Goal: Contribute content: Add original content to the website for others to see

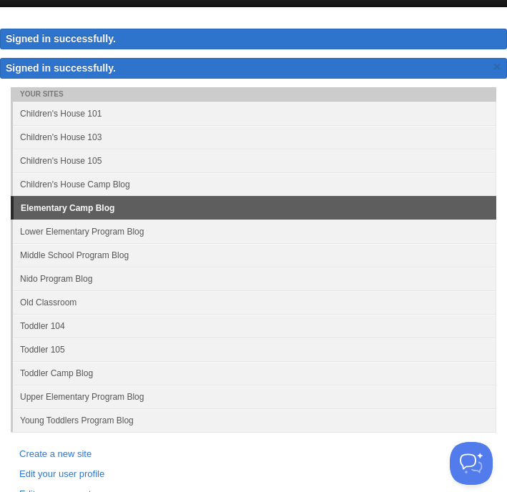
scroll to position [40, 0]
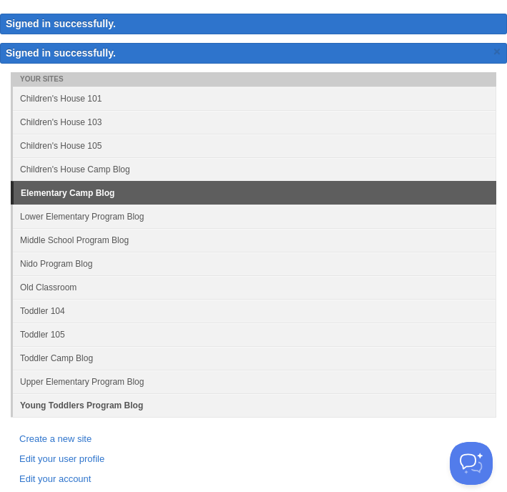
click at [122, 413] on link "Young Toddlers Program Blog" at bounding box center [255, 405] width 484 height 24
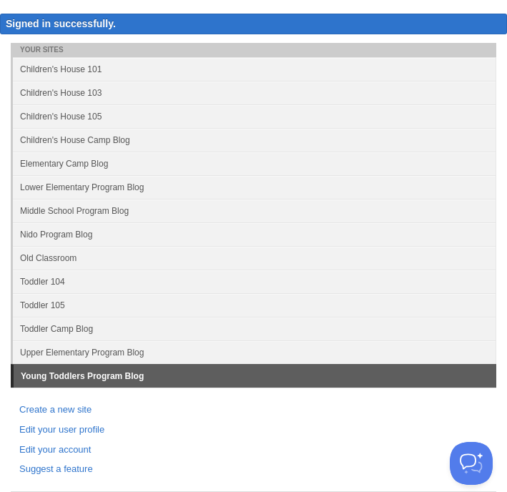
click at [128, 382] on link "Young Toddlers Program Blog" at bounding box center [255, 376] width 483 height 23
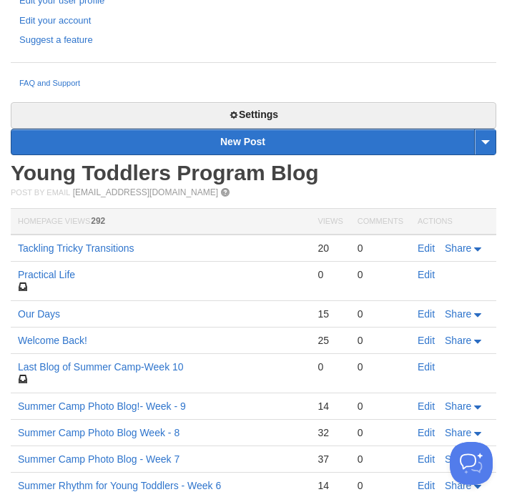
scroll to position [471, 0]
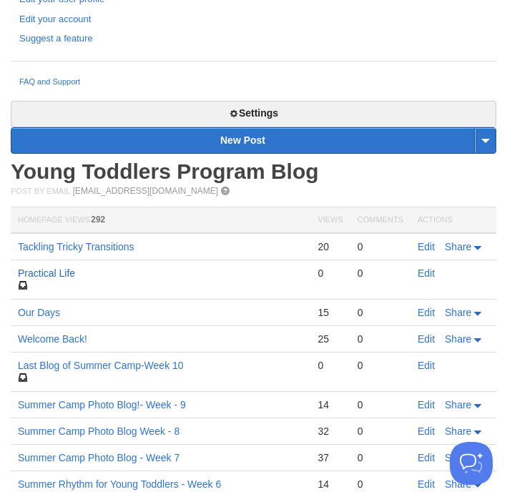
click at [63, 276] on link "Practical Life" at bounding box center [46, 273] width 57 height 11
click at [426, 268] on link "Edit" at bounding box center [426, 273] width 17 height 11
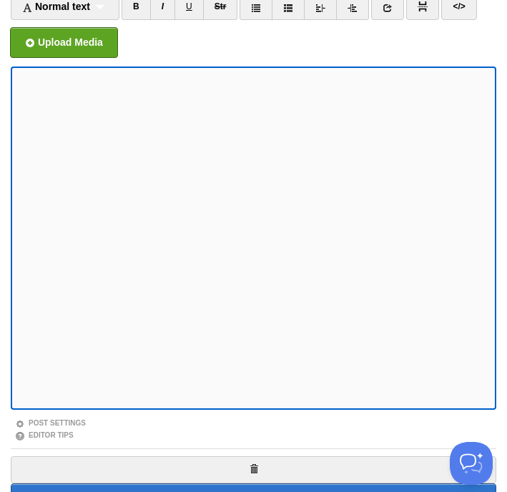
scroll to position [156, 0]
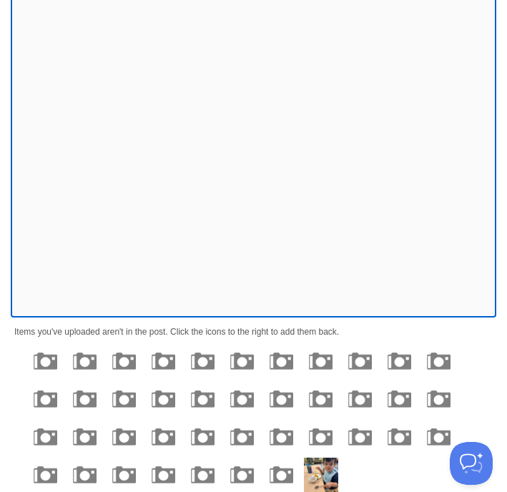
scroll to position [0, 0]
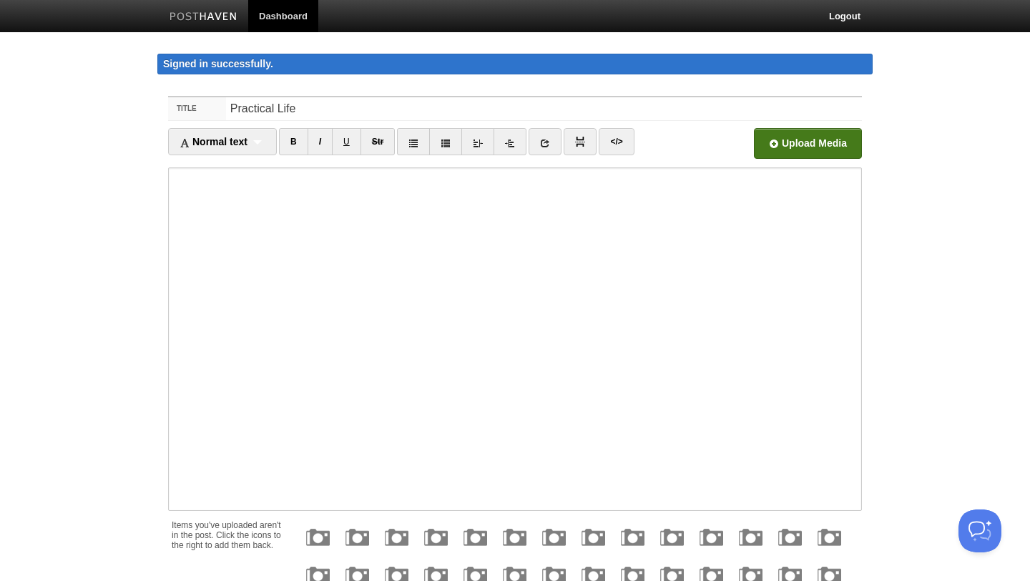
click at [506, 153] on input "file" at bounding box center [376, 147] width 1083 height 73
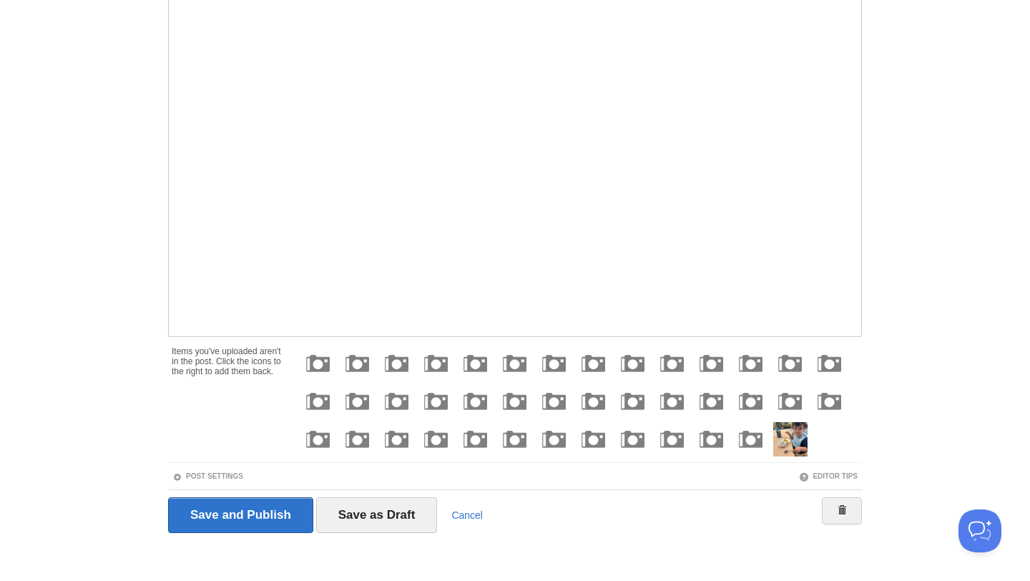
scroll to position [179, 0]
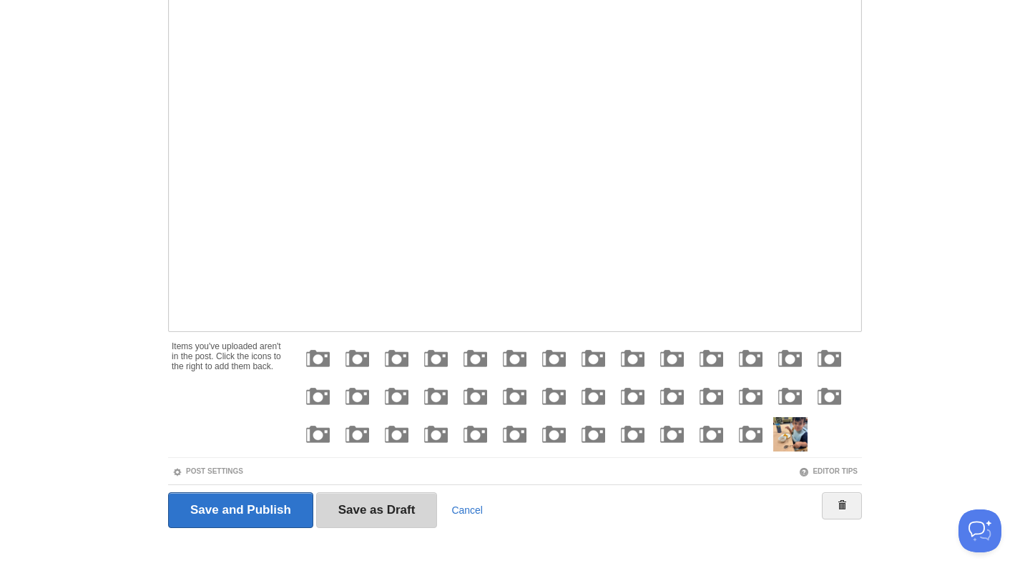
click at [381, 491] on input "Save as Draft" at bounding box center [377, 510] width 122 height 36
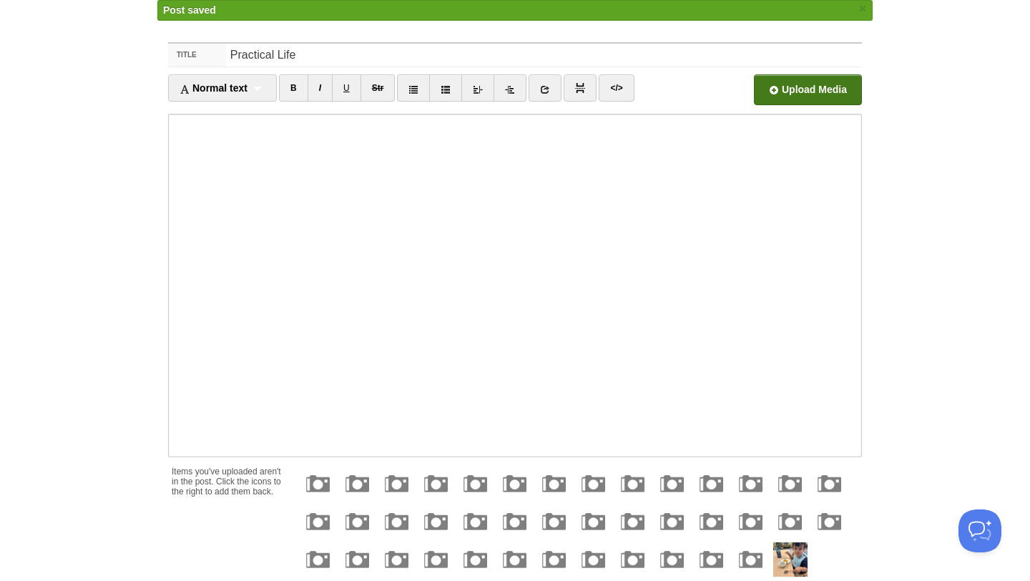
scroll to position [82, 0]
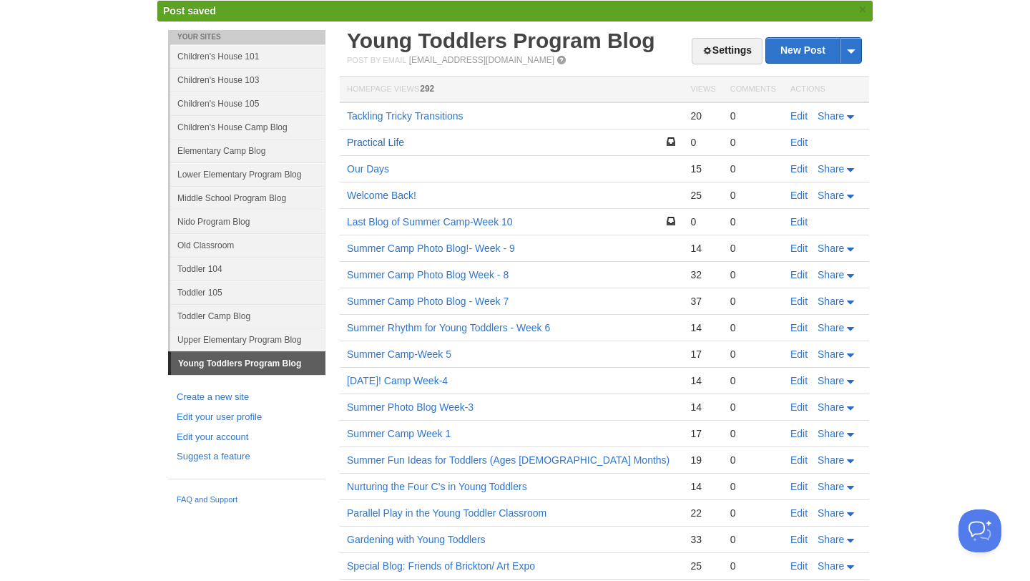
click at [398, 143] on link "Practical Life" at bounding box center [375, 142] width 57 height 11
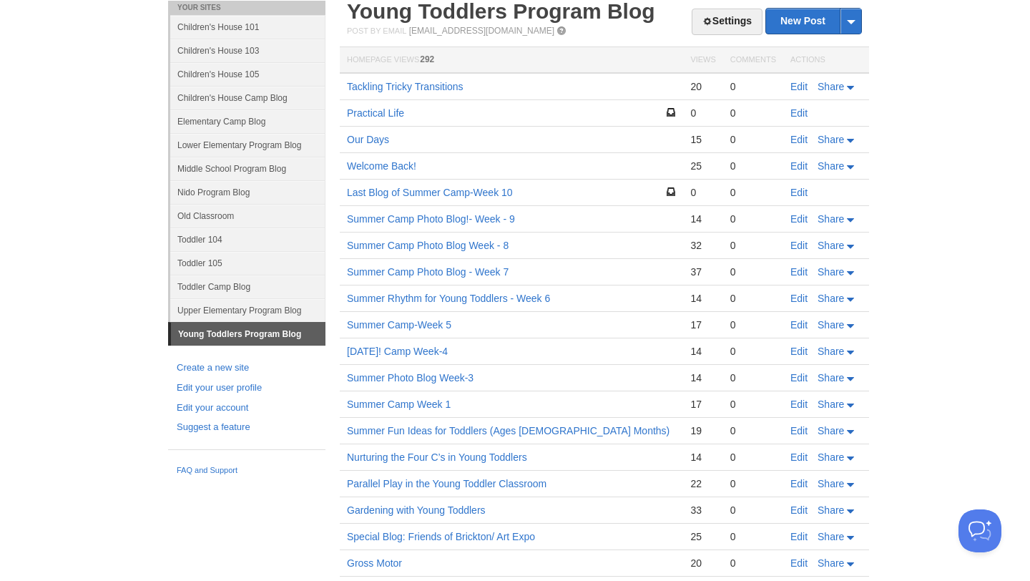
click at [506, 119] on td "Edit" at bounding box center [826, 113] width 86 height 26
click at [506, 115] on link "Edit" at bounding box center [798, 112] width 17 height 11
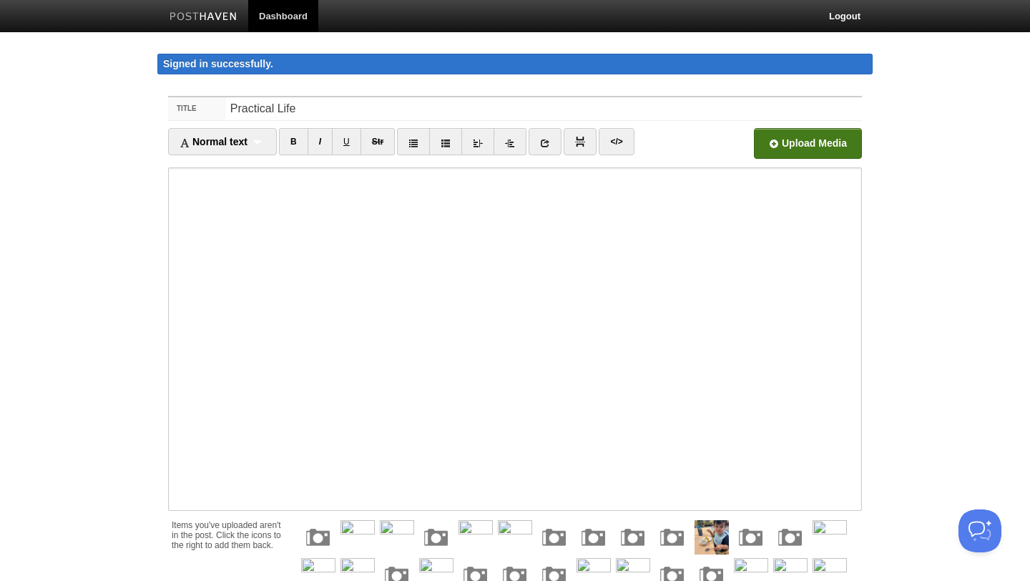
click at [506, 137] on input "file" at bounding box center [376, 147] width 1083 height 73
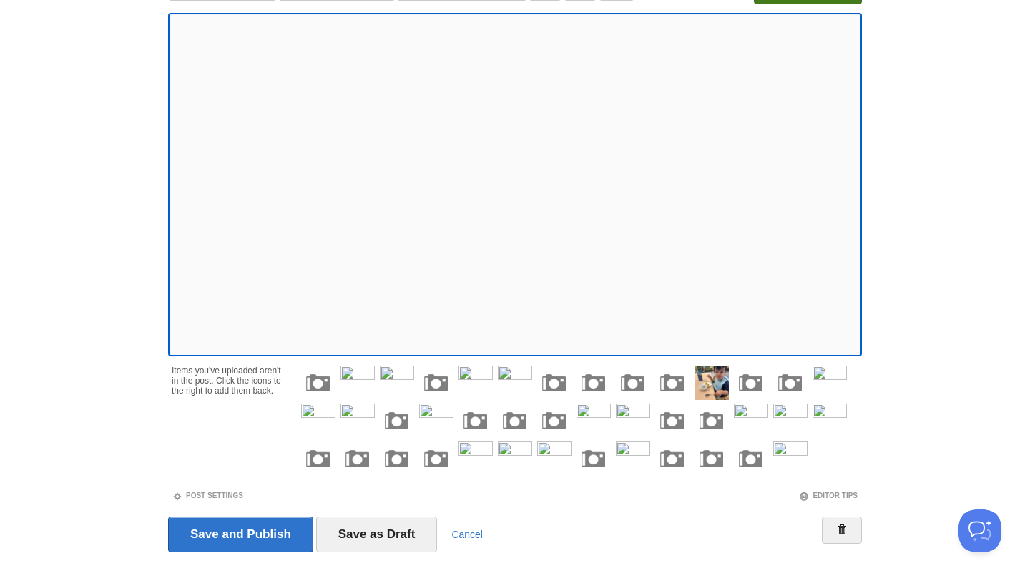
scroll to position [179, 0]
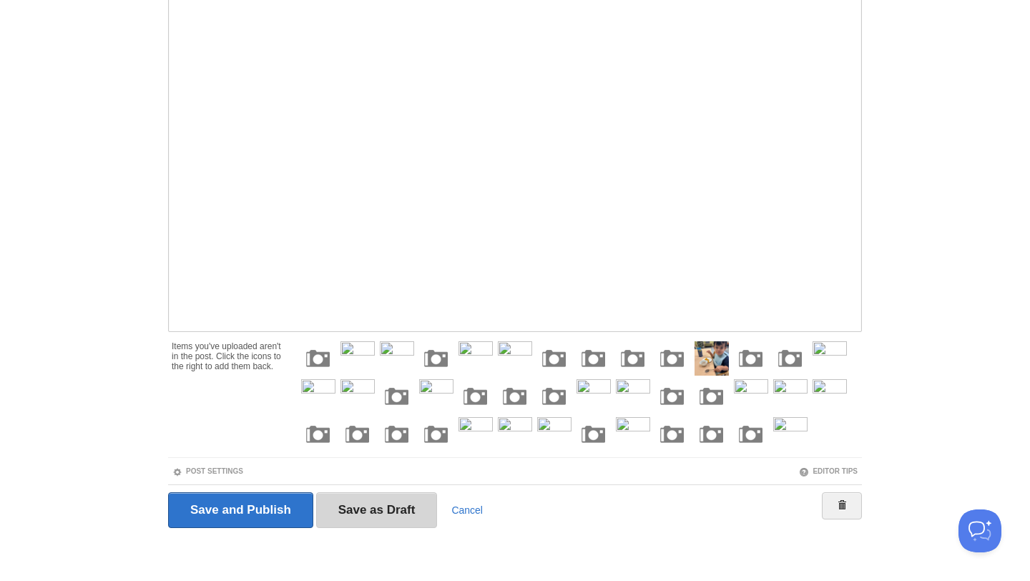
click at [386, 491] on input "Save as Draft" at bounding box center [377, 510] width 122 height 36
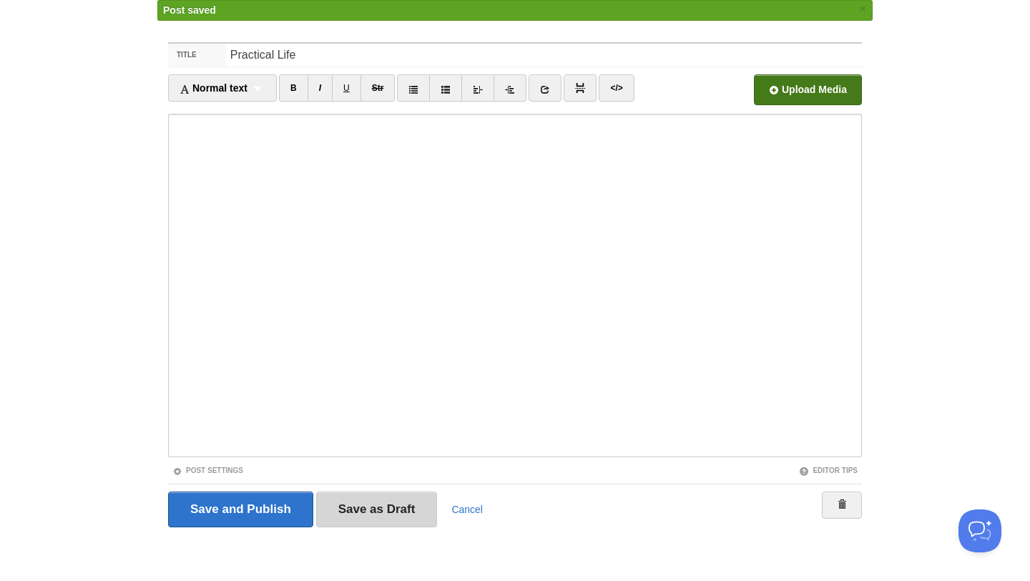
scroll to position [82, 0]
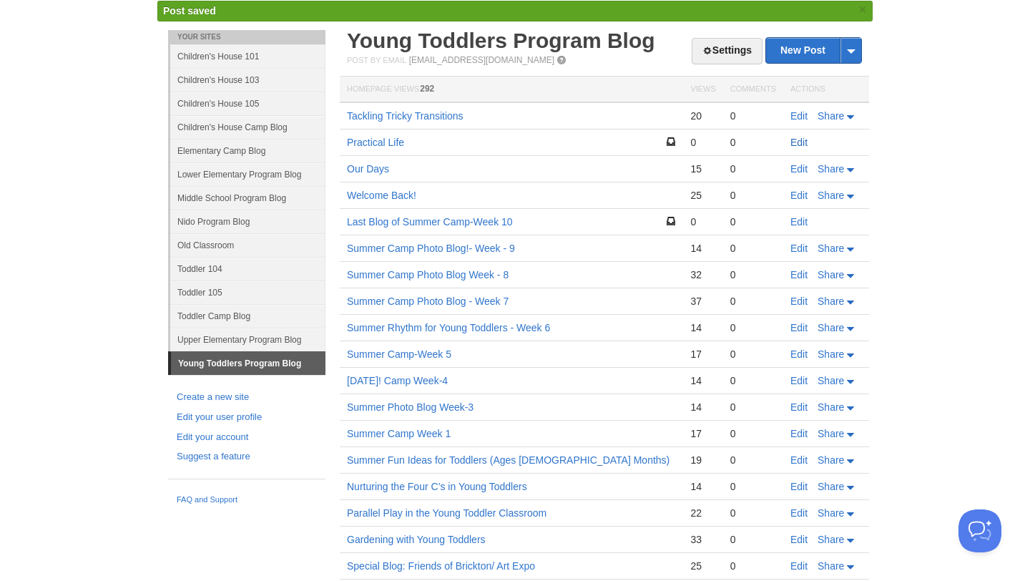
click at [506, 142] on link "Edit" at bounding box center [798, 142] width 17 height 11
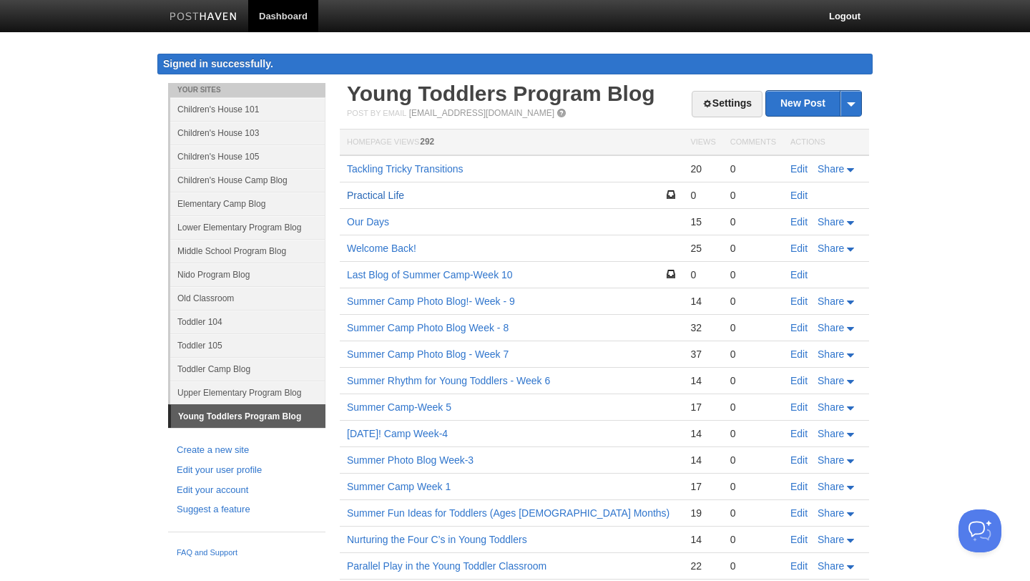
click at [385, 198] on link "Practical Life" at bounding box center [375, 195] width 57 height 11
click at [506, 199] on link "Edit" at bounding box center [798, 195] width 17 height 11
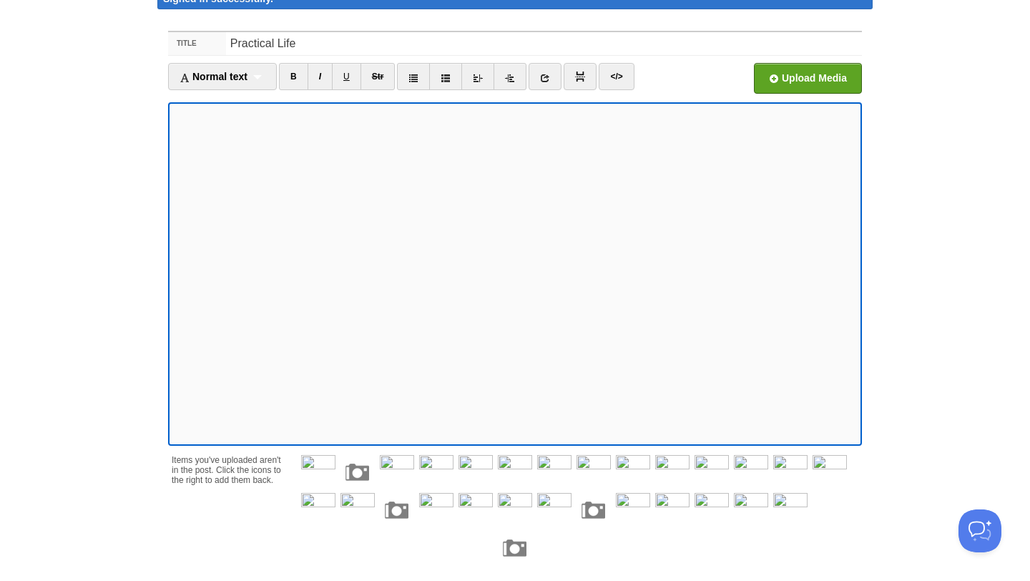
scroll to position [217, 0]
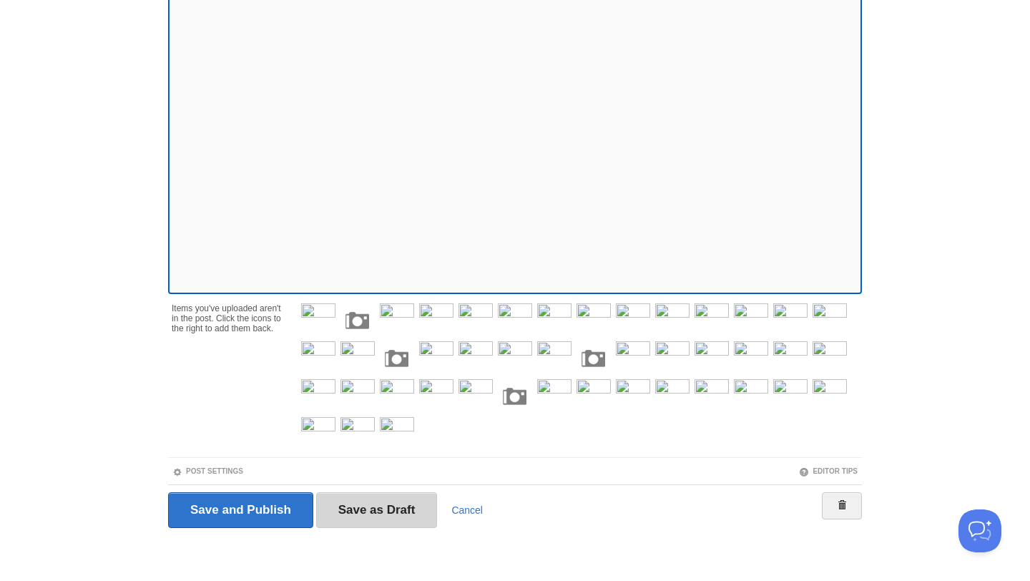
click at [376, 491] on input "Save as Draft" at bounding box center [377, 510] width 122 height 36
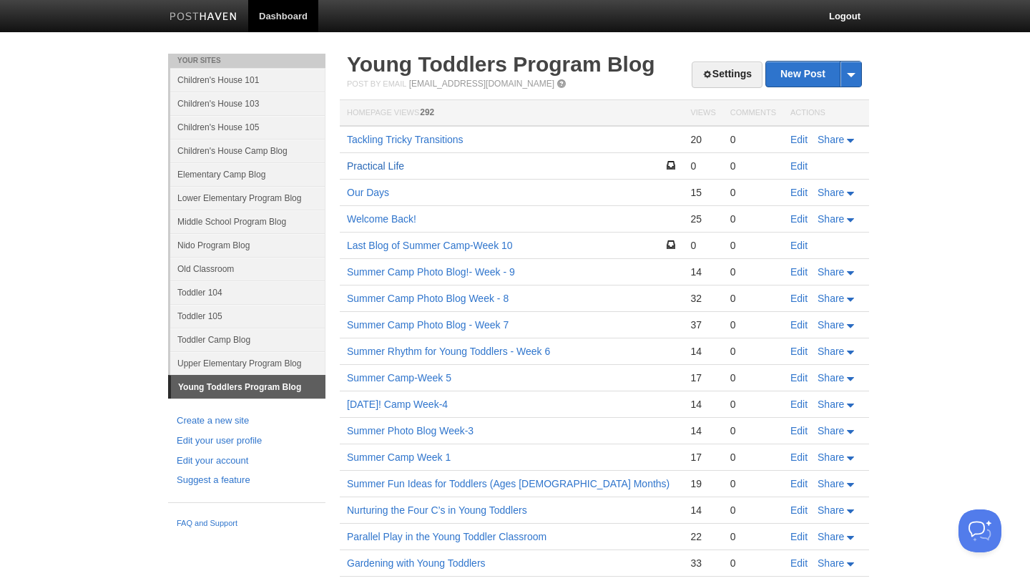
click at [382, 167] on link "Practical Life" at bounding box center [375, 165] width 57 height 11
click at [800, 166] on link "Edit" at bounding box center [798, 165] width 17 height 11
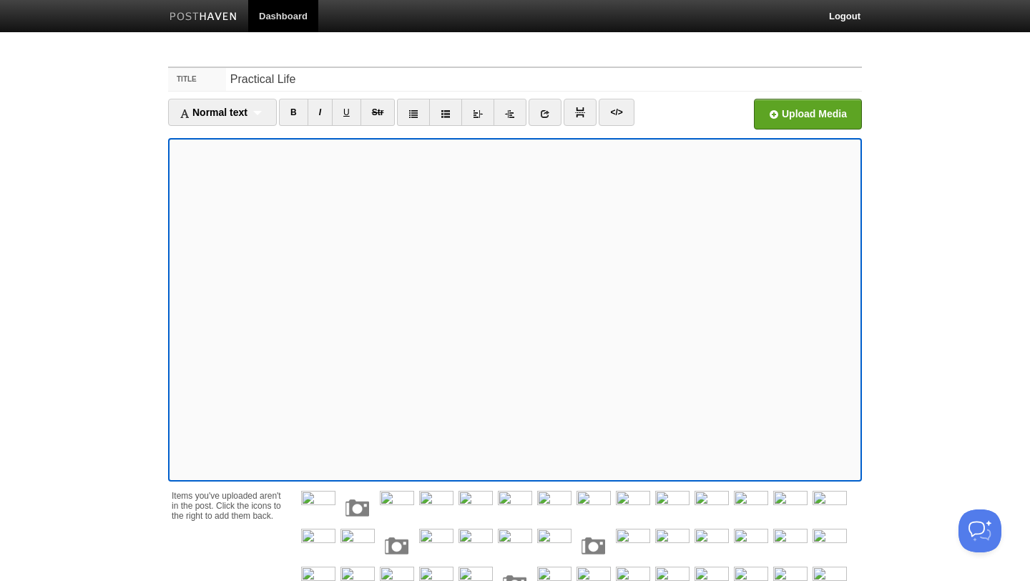
click at [418, 484] on div at bounding box center [574, 563] width 575 height 159
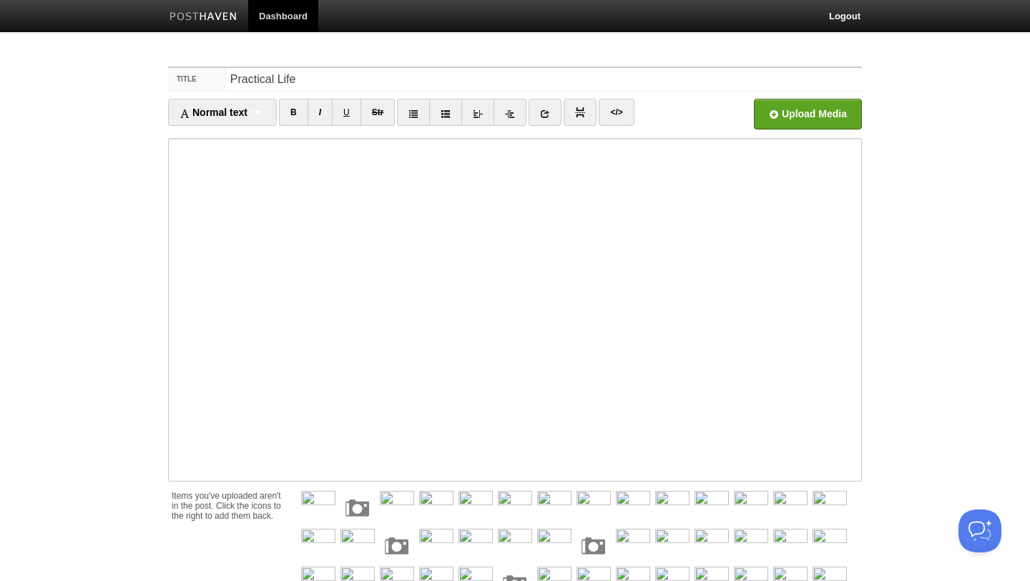
scroll to position [162, 0]
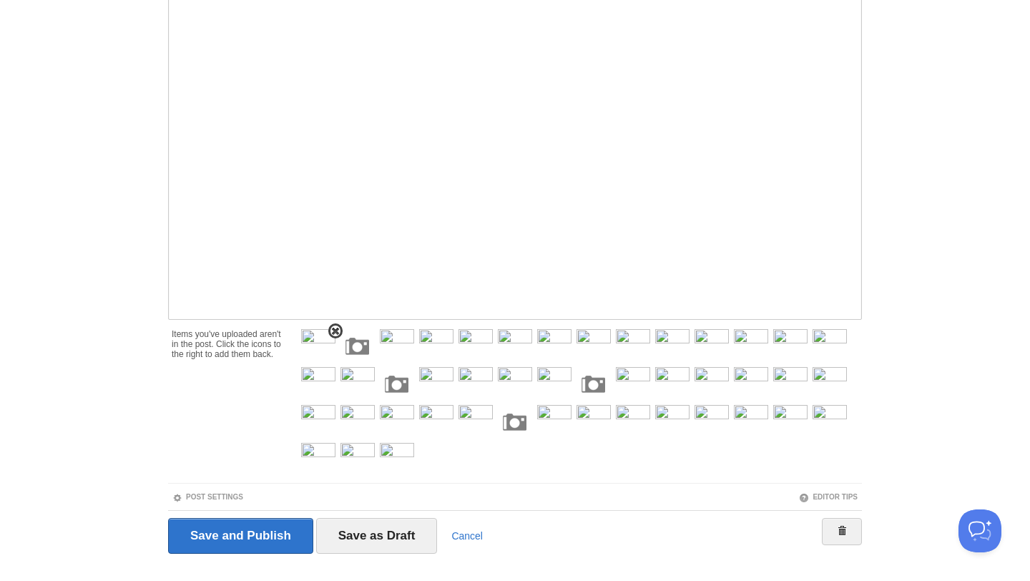
click at [330, 333] on span at bounding box center [335, 331] width 10 height 10
click at [334, 335] on span at bounding box center [335, 331] width 10 height 10
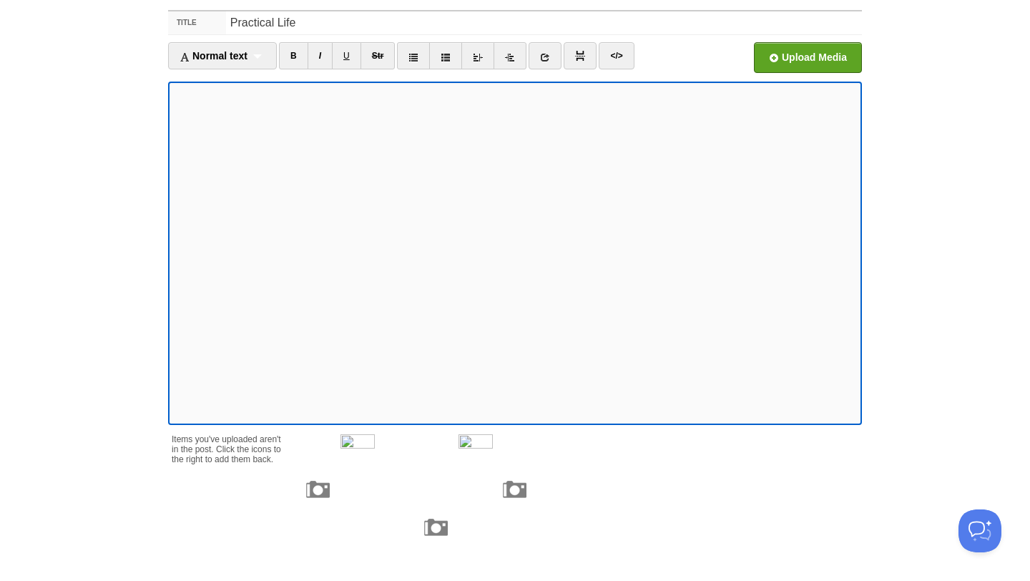
scroll to position [0, 0]
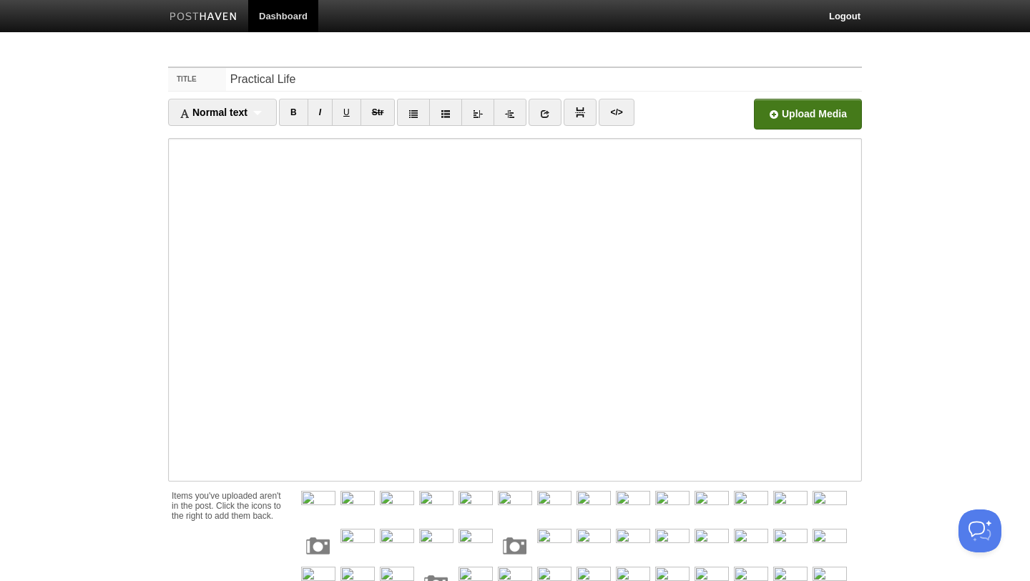
click at [797, 119] on input "file" at bounding box center [376, 118] width 1083 height 73
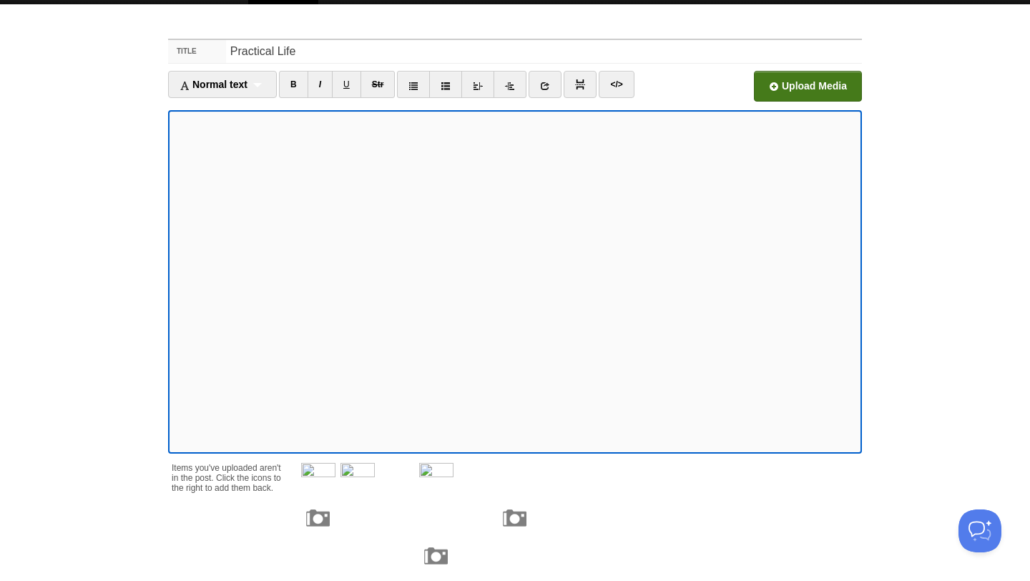
scroll to position [31, 0]
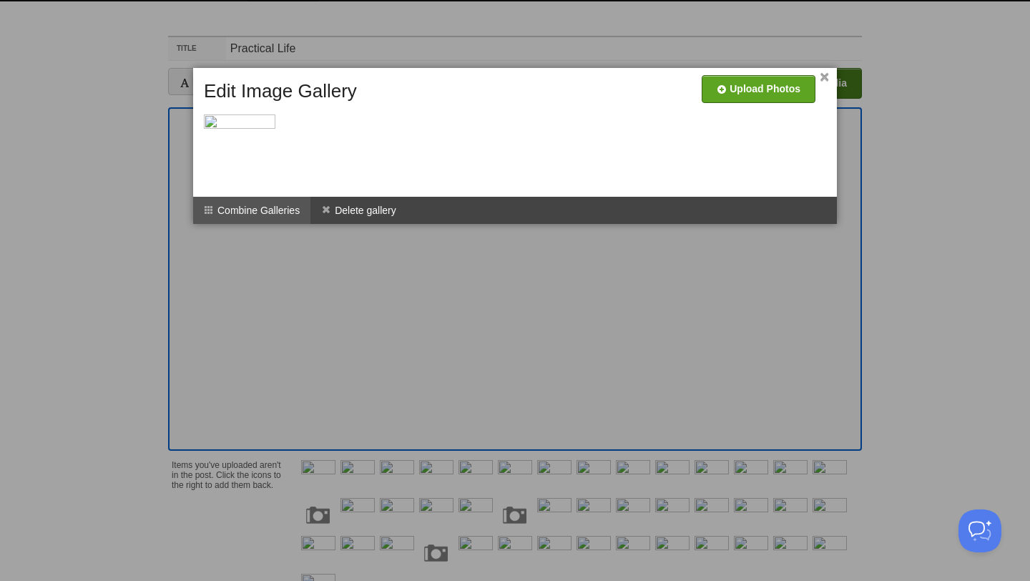
click at [270, 212] on li "Combine Galleries" at bounding box center [251, 210] width 117 height 27
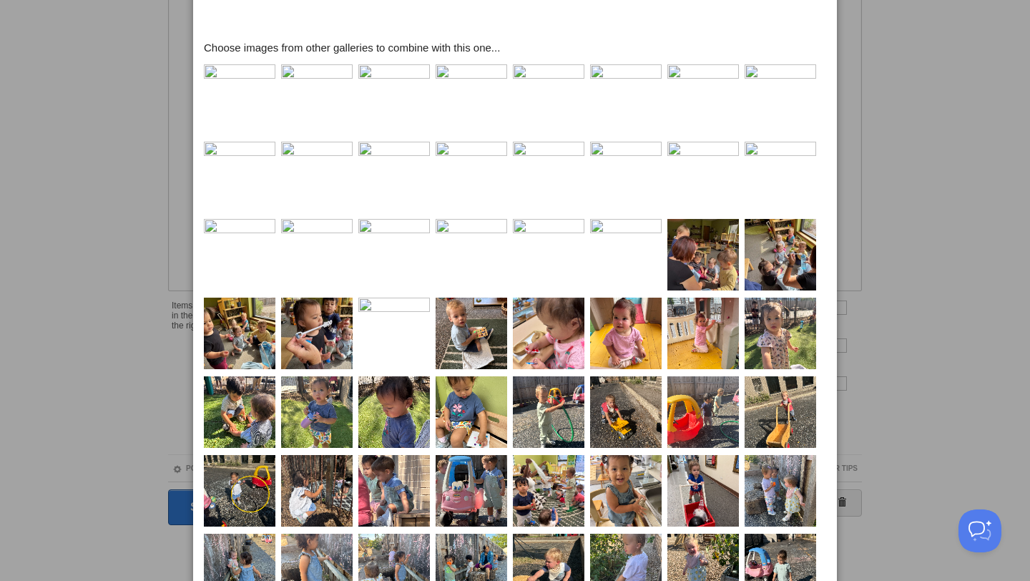
scroll to position [0, 0]
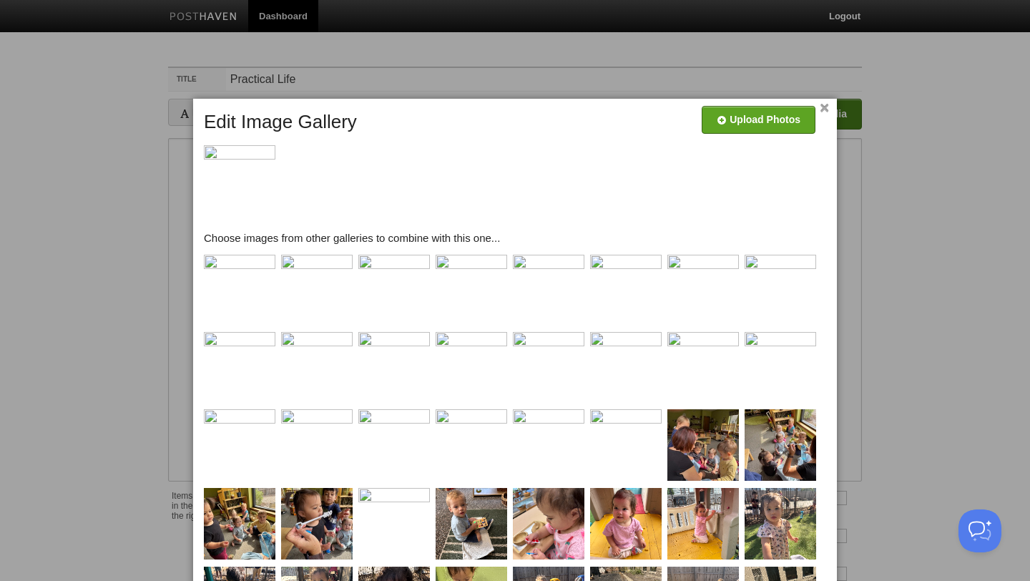
click at [826, 112] on link "×" at bounding box center [824, 108] width 9 height 8
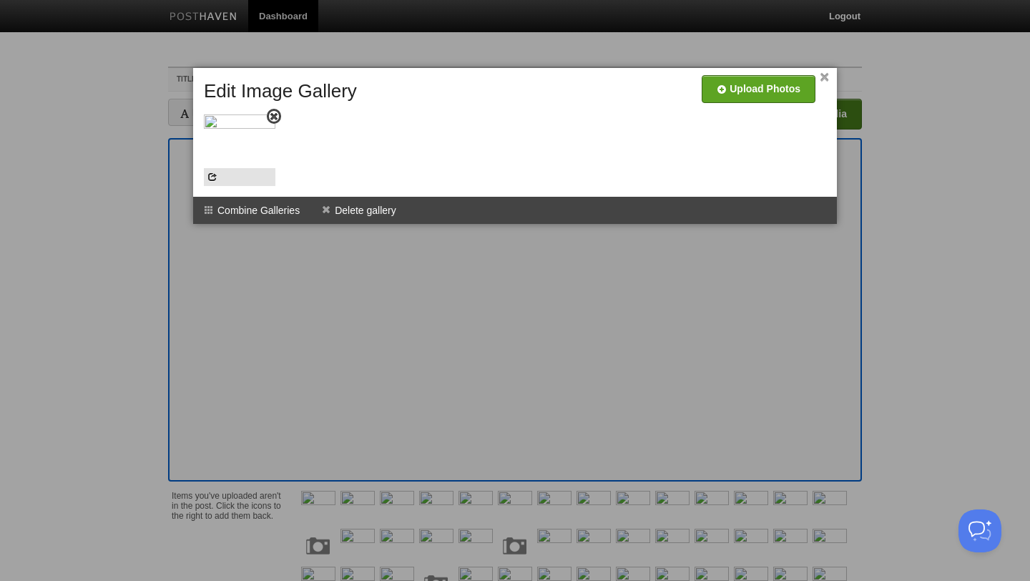
click at [256, 119] on img at bounding box center [240, 150] width 72 height 72
click at [231, 165] on img at bounding box center [240, 150] width 72 height 72
click at [210, 177] on span at bounding box center [212, 177] width 10 height 10
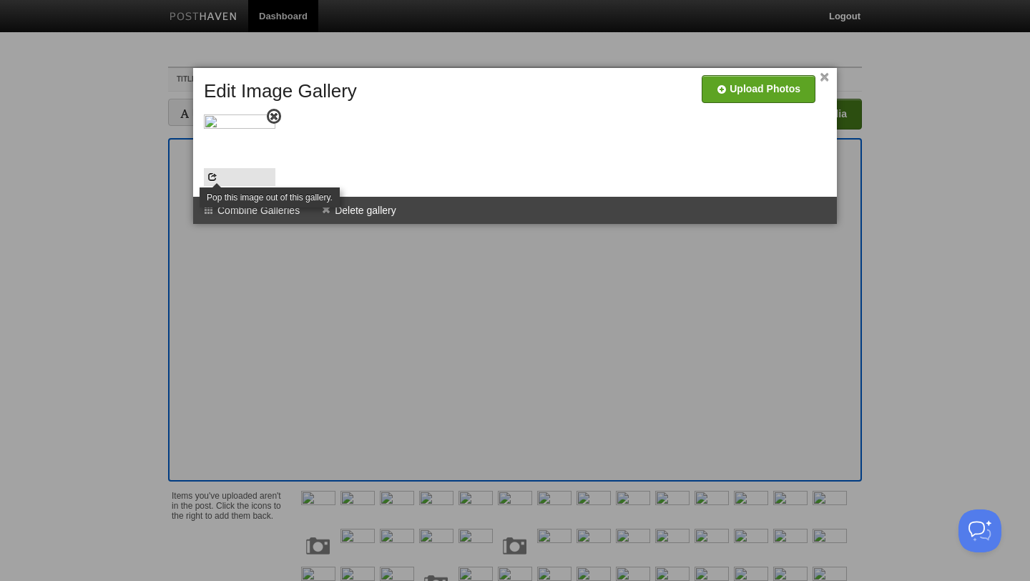
click at [212, 179] on span at bounding box center [212, 177] width 10 height 10
click at [242, 158] on img at bounding box center [240, 150] width 72 height 72
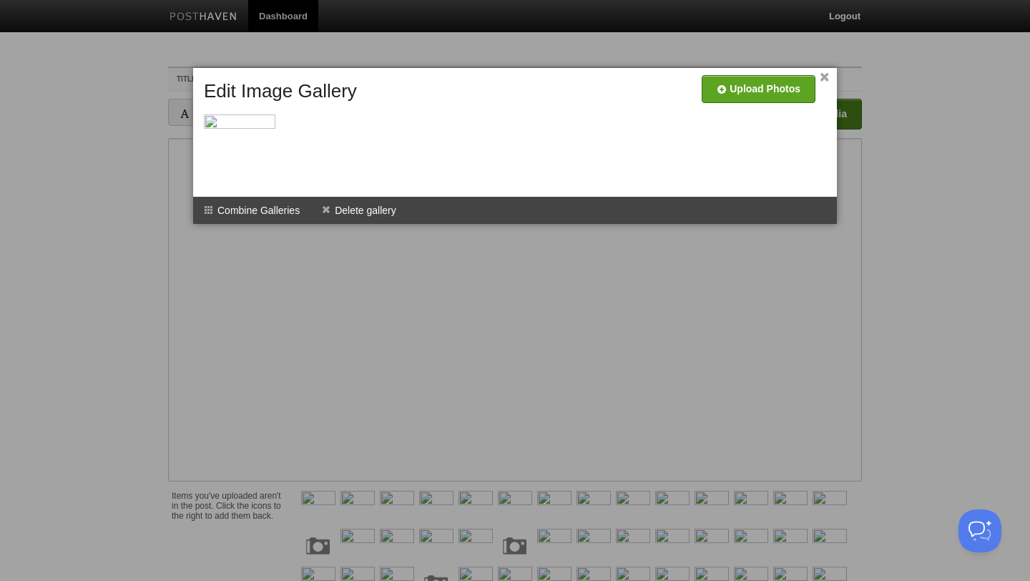
click at [825, 74] on link "×" at bounding box center [824, 78] width 9 height 8
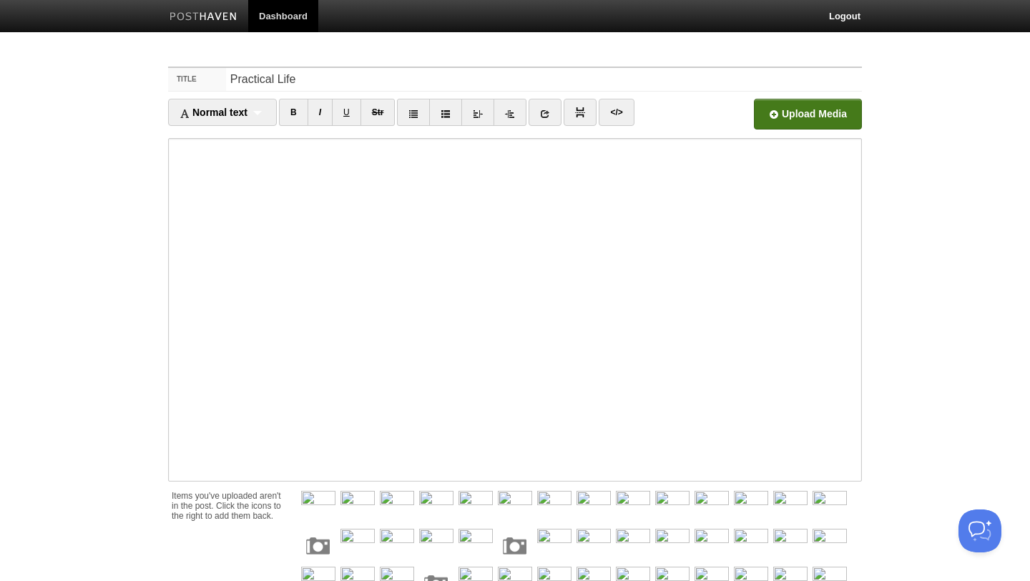
click at [208, 233] on div at bounding box center [515, 290] width 1030 height 581
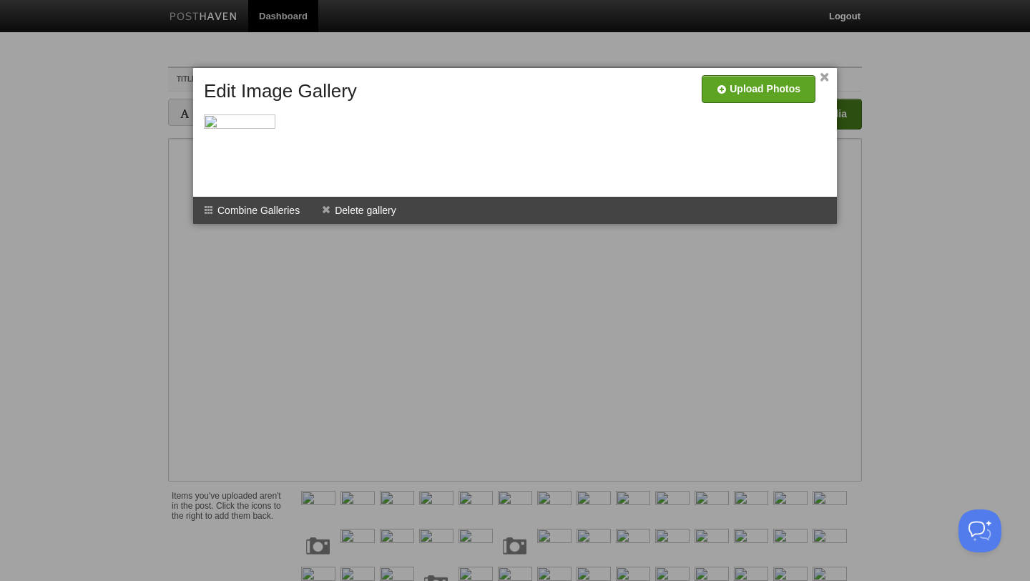
click at [208, 233] on div at bounding box center [515, 290] width 1030 height 581
click at [270, 117] on span at bounding box center [274, 117] width 10 height 10
click at [827, 77] on link "×" at bounding box center [824, 78] width 9 height 8
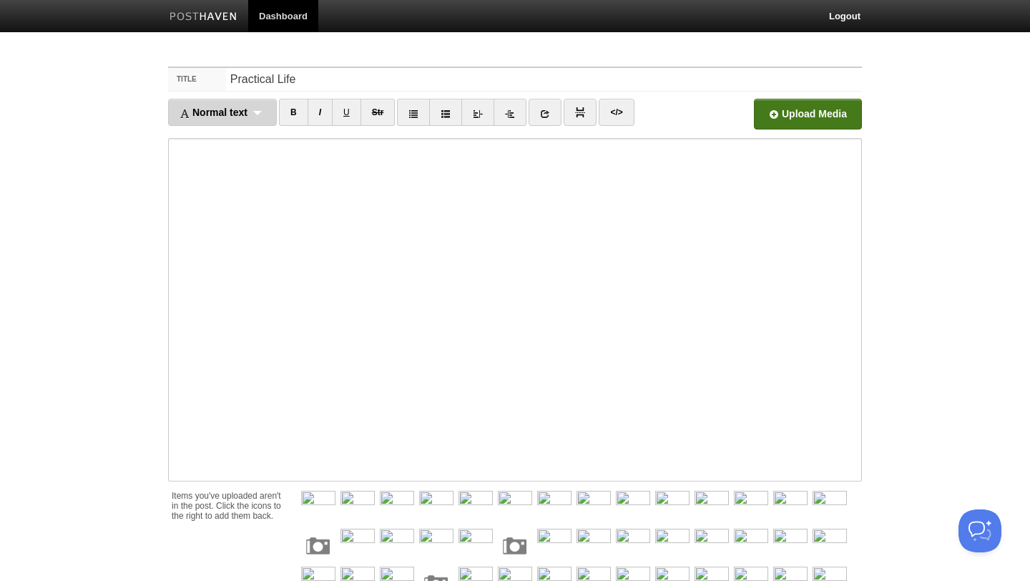
scroll to position [187, 0]
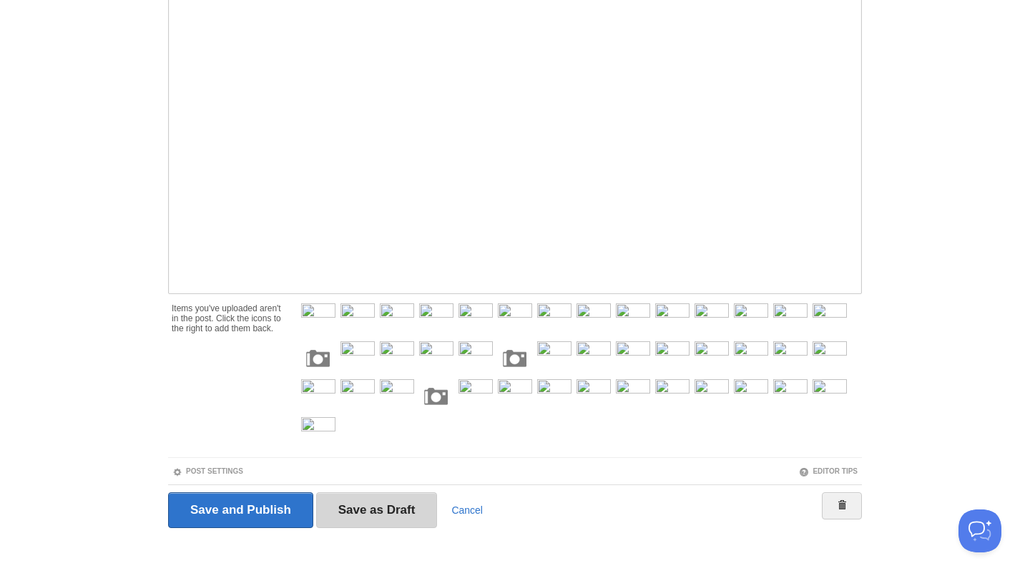
click at [343, 492] on input "Save as Draft" at bounding box center [377, 510] width 122 height 36
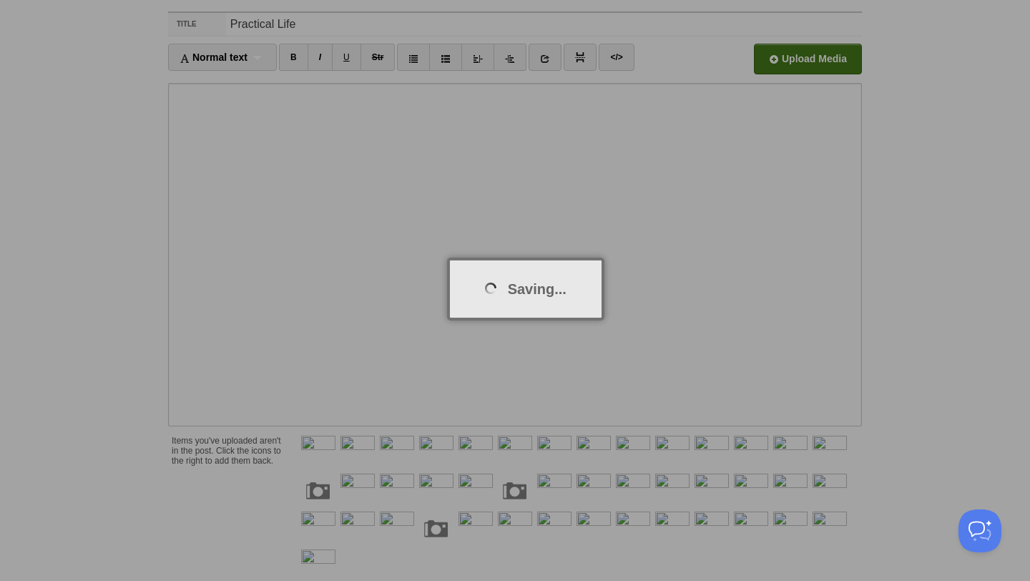
scroll to position [53, 0]
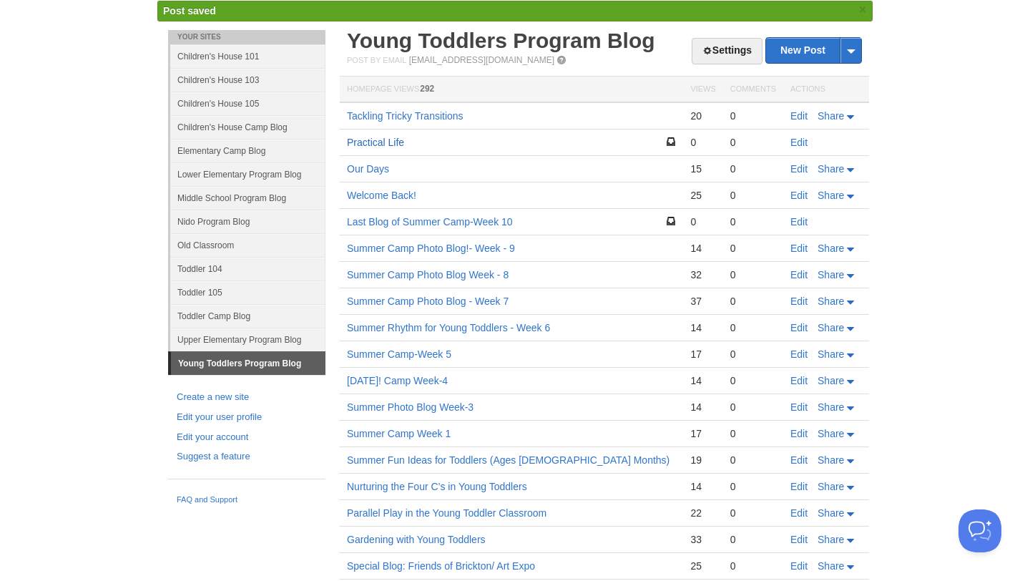
click at [379, 139] on link "Practical Life" at bounding box center [375, 142] width 57 height 11
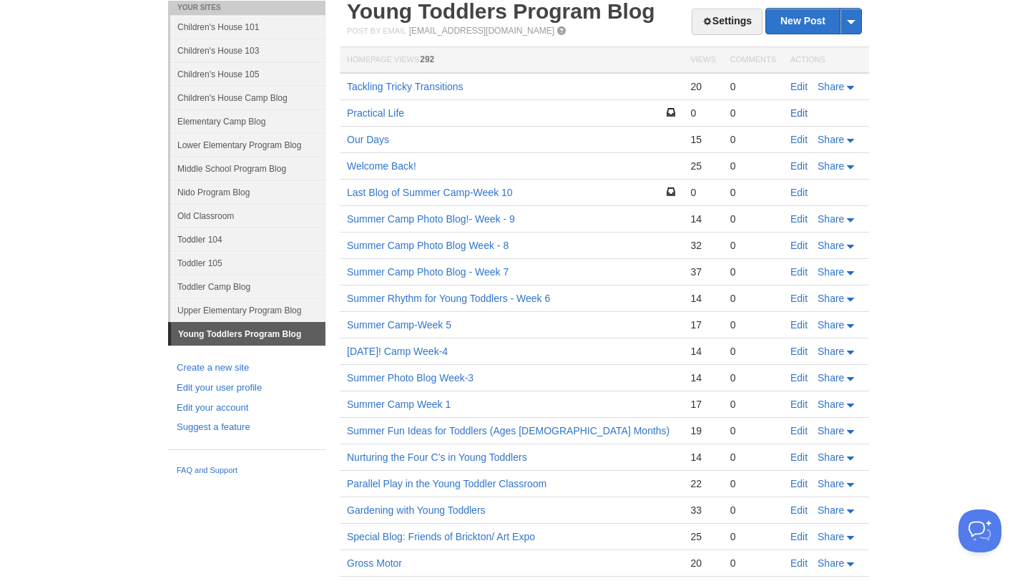
click at [806, 116] on link "Edit" at bounding box center [798, 112] width 17 height 11
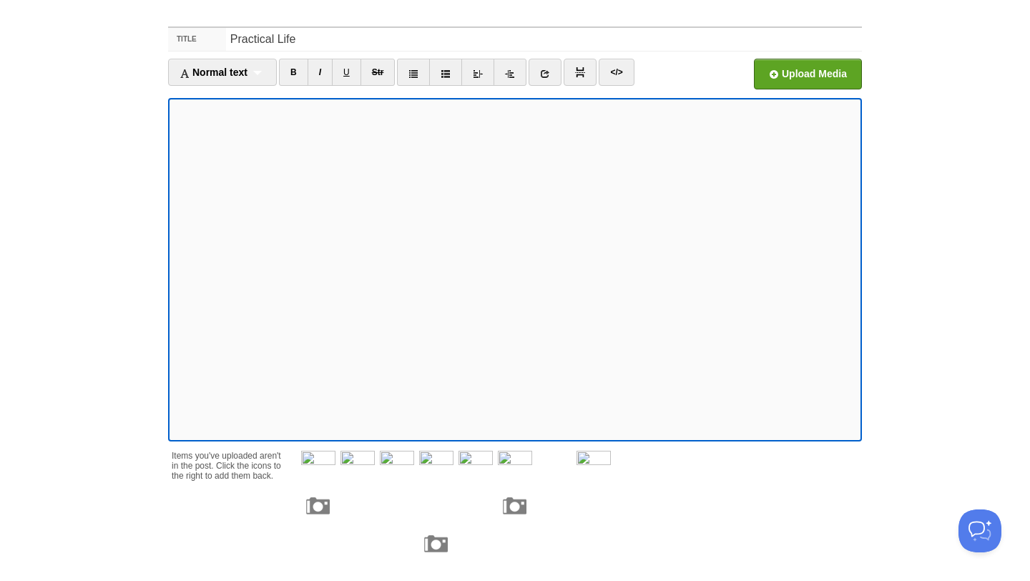
scroll to position [44, 0]
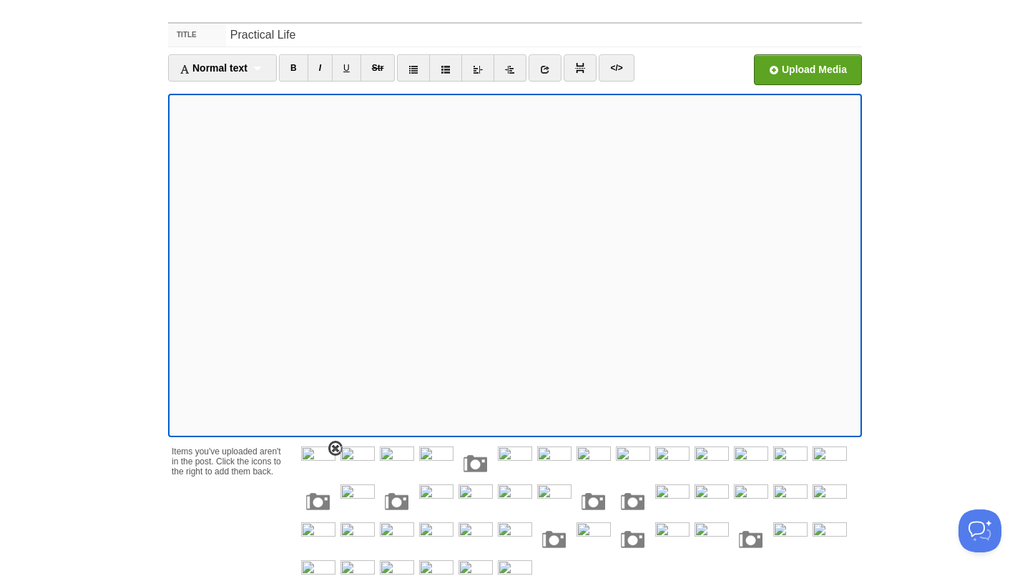
click at [309, 459] on img at bounding box center [318, 463] width 34 height 34
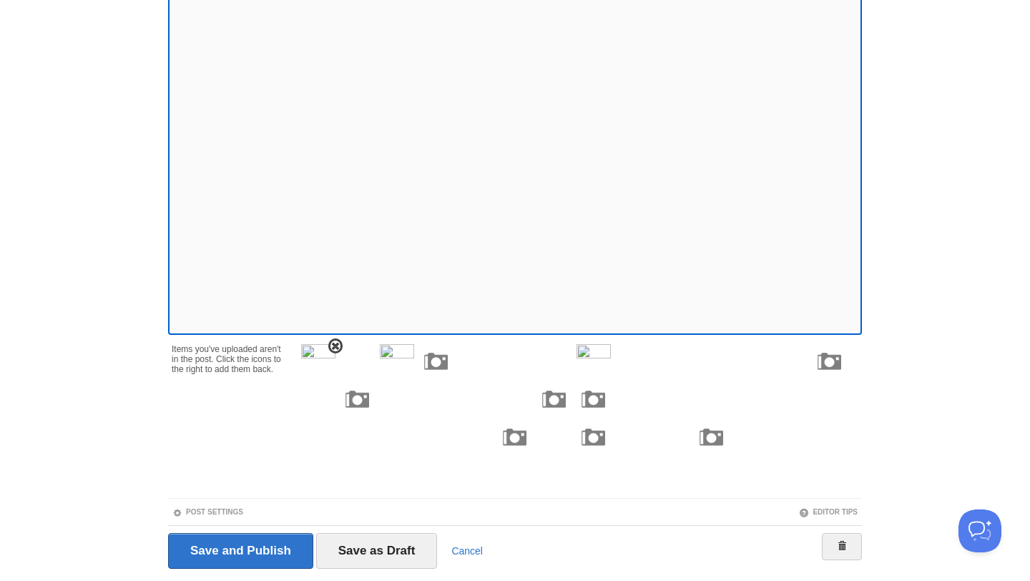
scroll to position [187, 0]
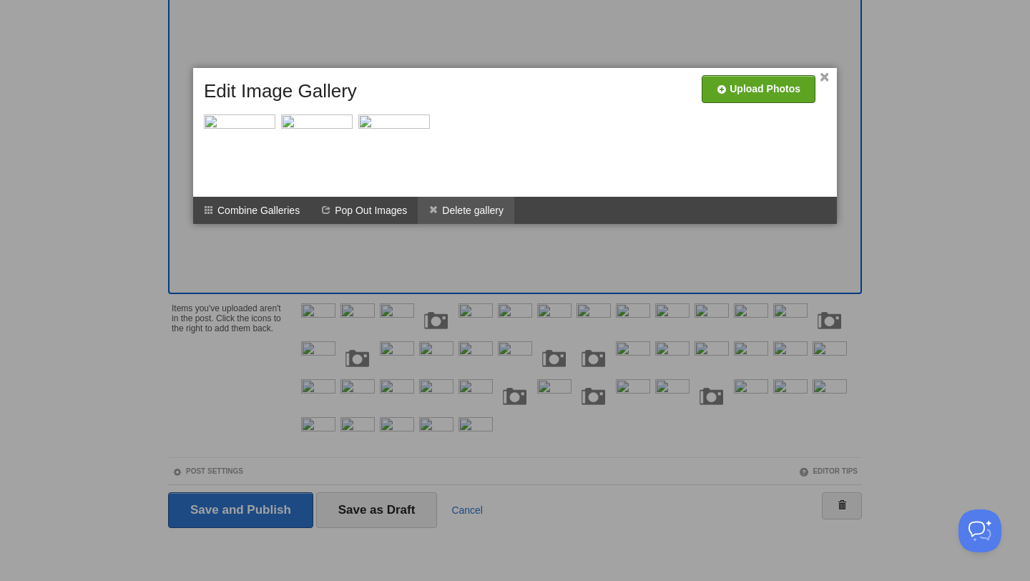
click at [476, 207] on li "Delete gallery" at bounding box center [466, 210] width 97 height 27
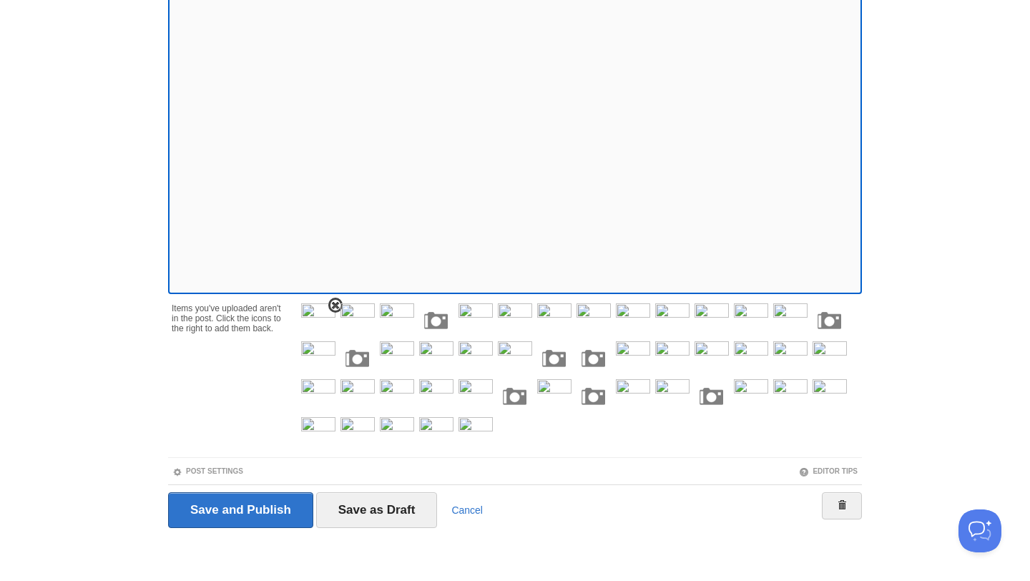
click at [335, 306] on span at bounding box center [335, 305] width 10 height 10
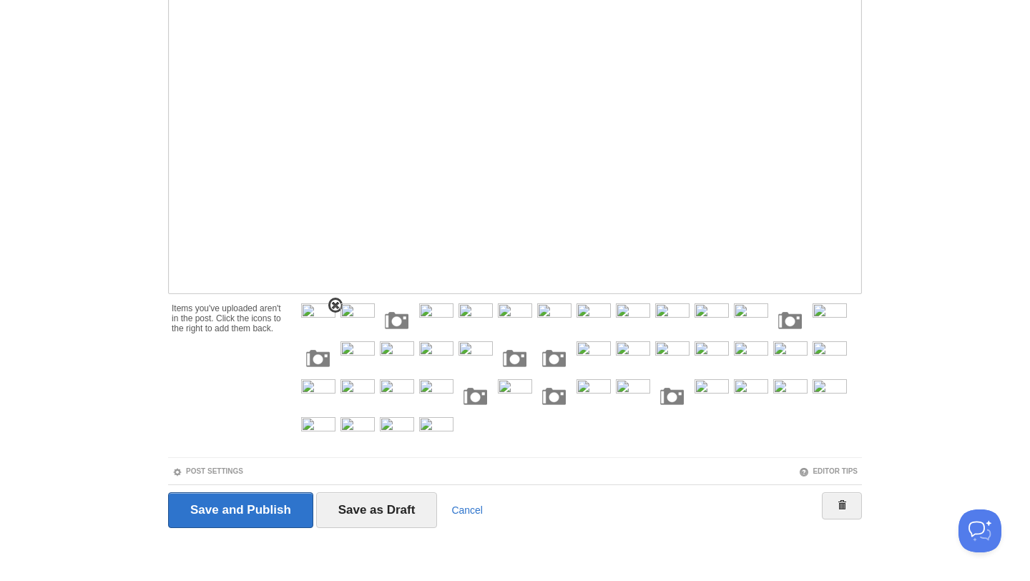
click at [335, 304] on span at bounding box center [335, 305] width 10 height 10
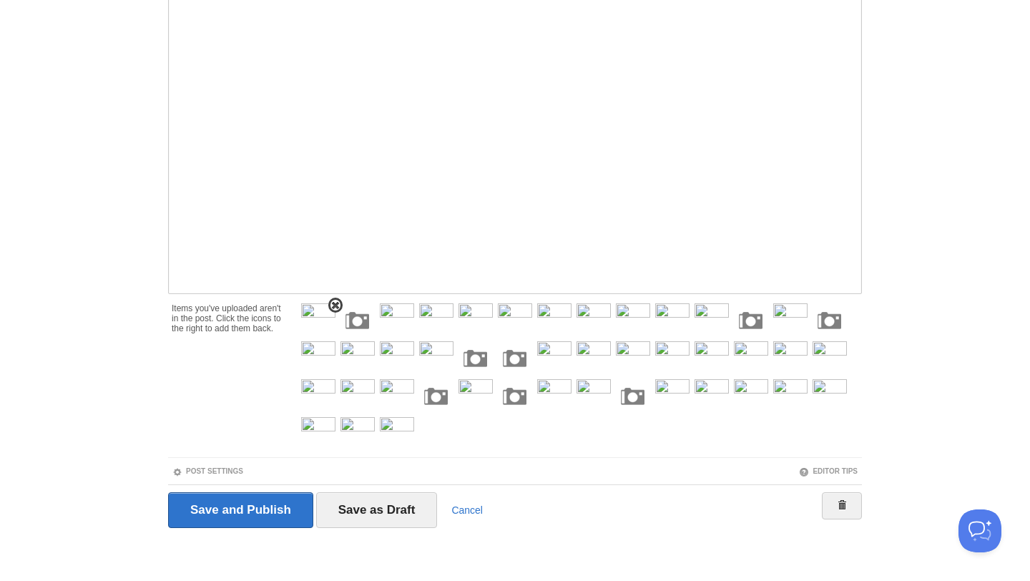
click at [334, 304] on span at bounding box center [335, 305] width 10 height 10
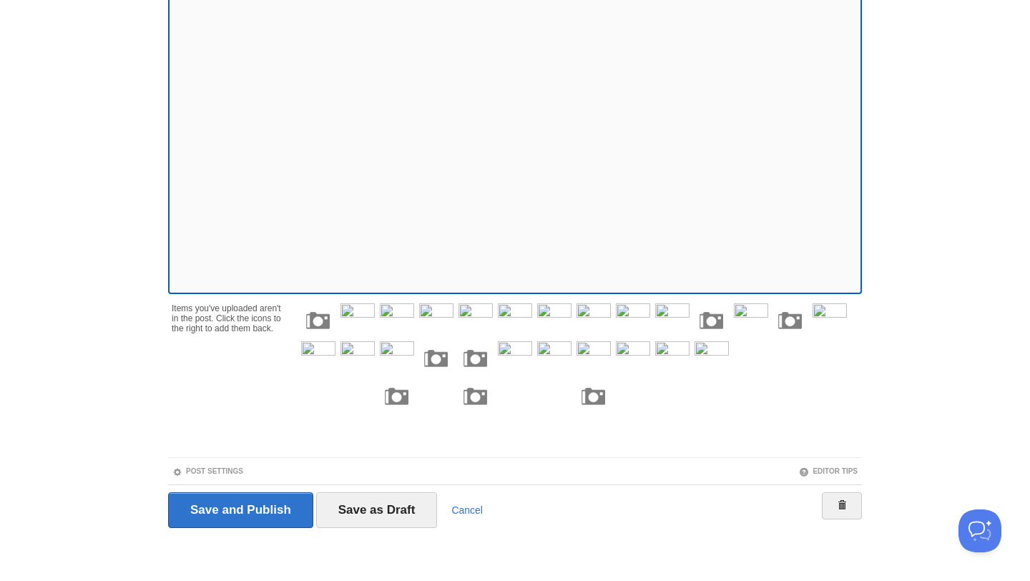
scroll to position [78, 0]
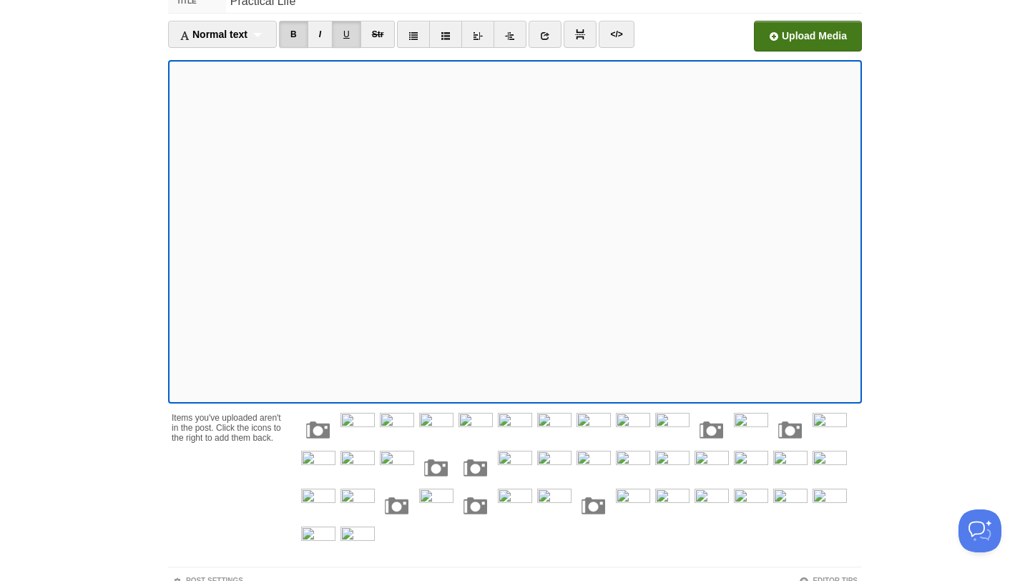
click at [790, 34] on input "file" at bounding box center [376, 40] width 1083 height 73
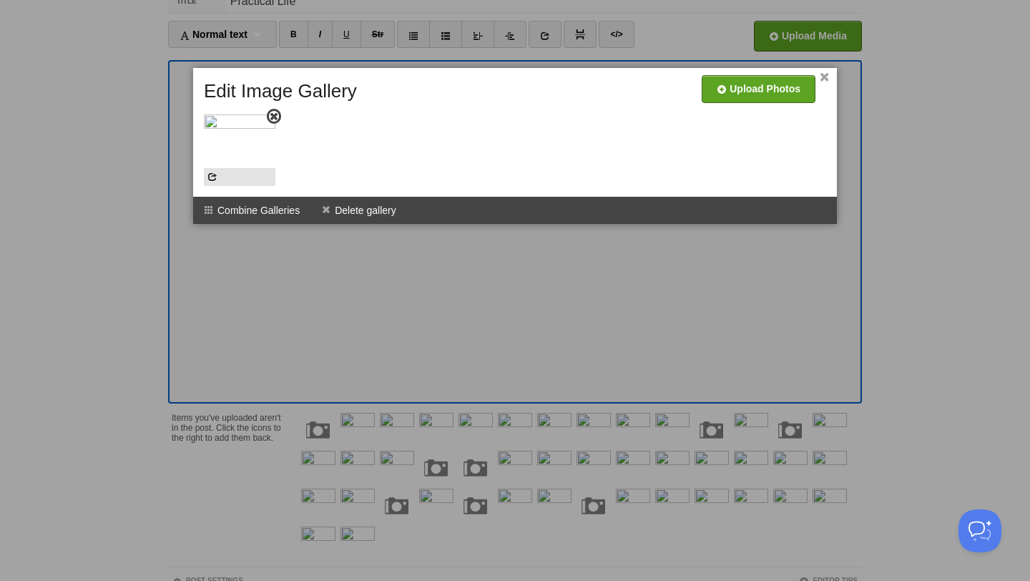
click at [231, 128] on img at bounding box center [240, 150] width 72 height 72
click at [231, 129] on img at bounding box center [240, 150] width 72 height 72
click at [275, 120] on span at bounding box center [274, 117] width 10 height 10
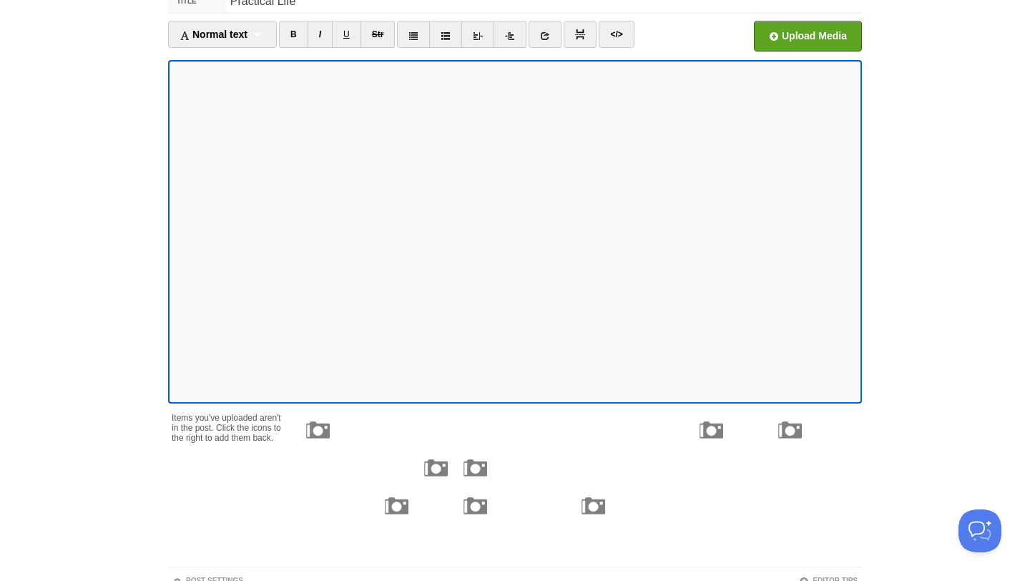
scroll to position [187, 0]
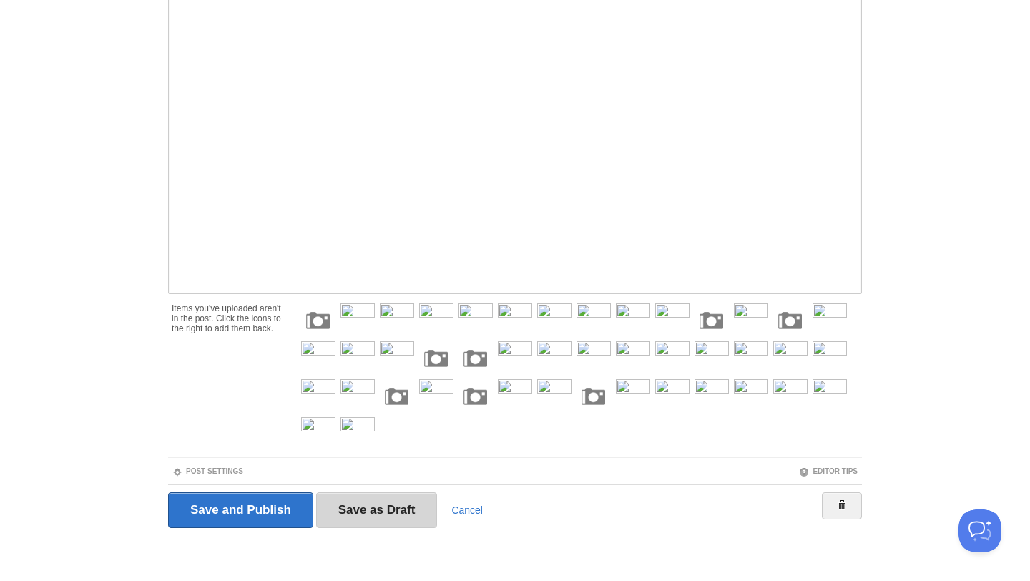
click at [345, 517] on input "Save as Draft" at bounding box center [377, 510] width 122 height 36
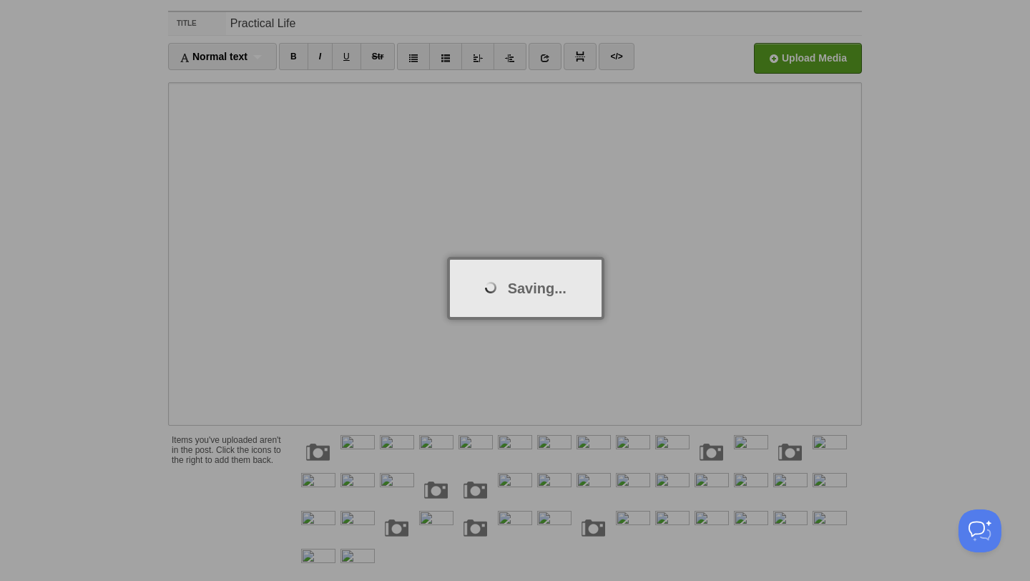
scroll to position [53, 0]
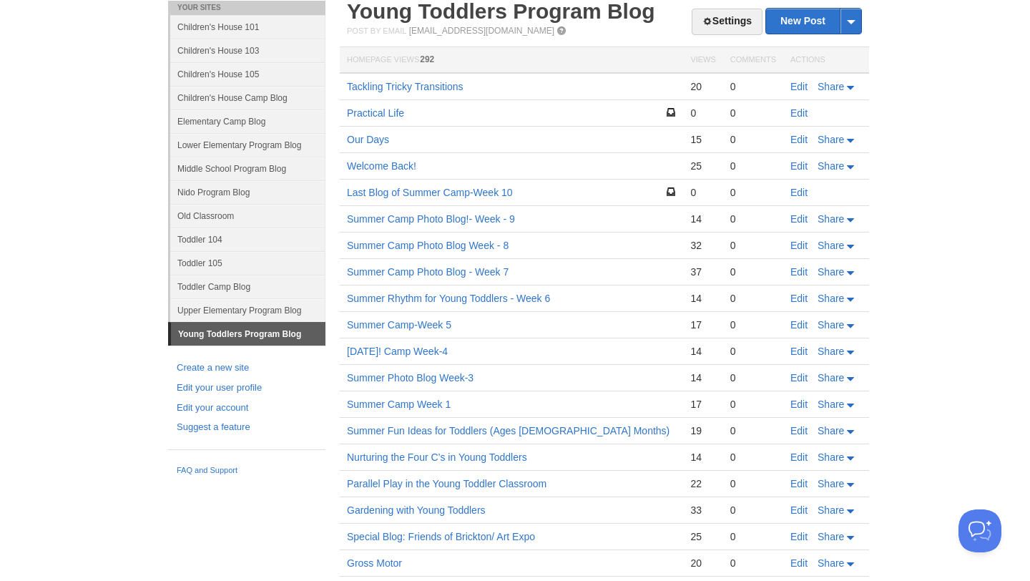
click at [980, 209] on body "Dashboard Logout Post saved × Post saved × Your Sites Children's House [GEOGRAP…" at bounding box center [515, 301] width 1030 height 708
click at [903, 54] on body "Dashboard Logout Post saved × Post saved × Your Sites Children's House [GEOGRAP…" at bounding box center [515, 301] width 1030 height 708
click at [806, 114] on link "Edit" at bounding box center [798, 112] width 17 height 11
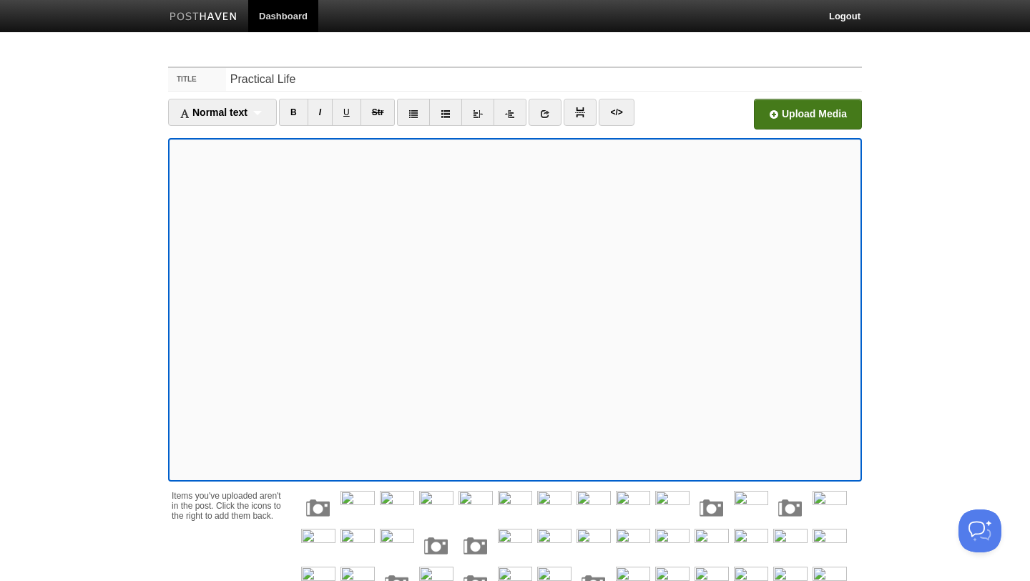
click at [818, 107] on input "file" at bounding box center [376, 118] width 1083 height 73
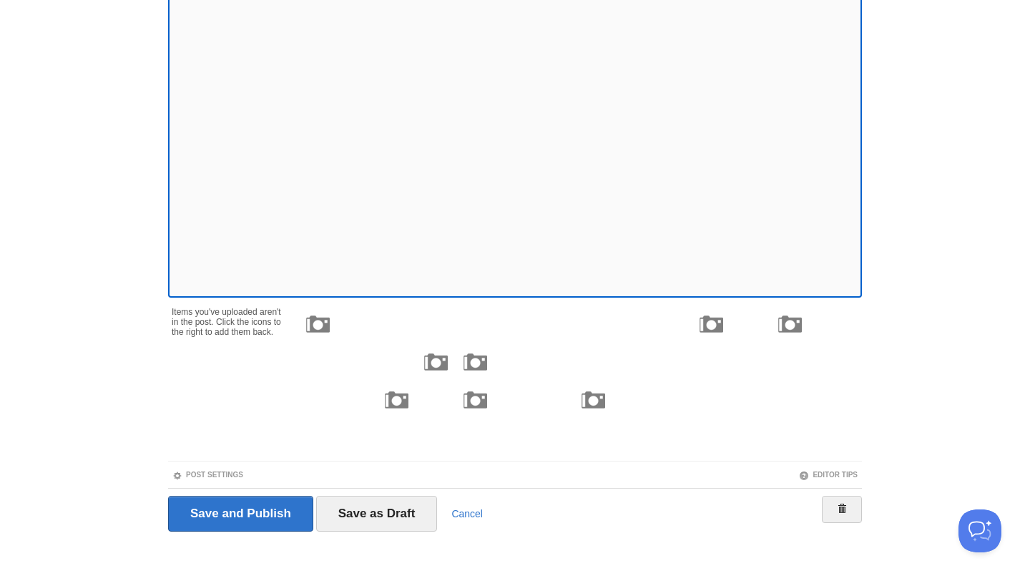
scroll to position [187, 0]
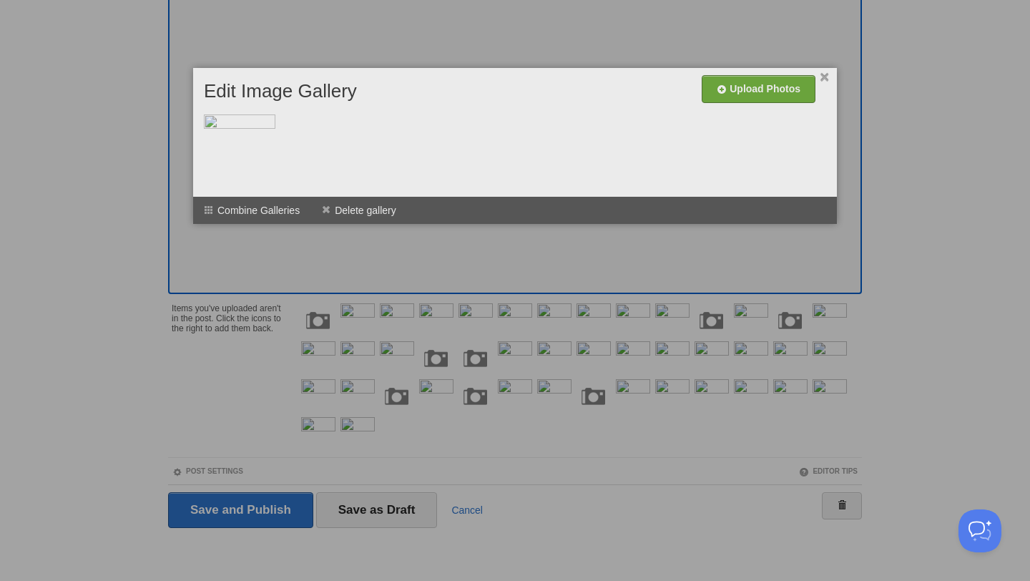
click at [212, 278] on div at bounding box center [515, 290] width 1030 height 581
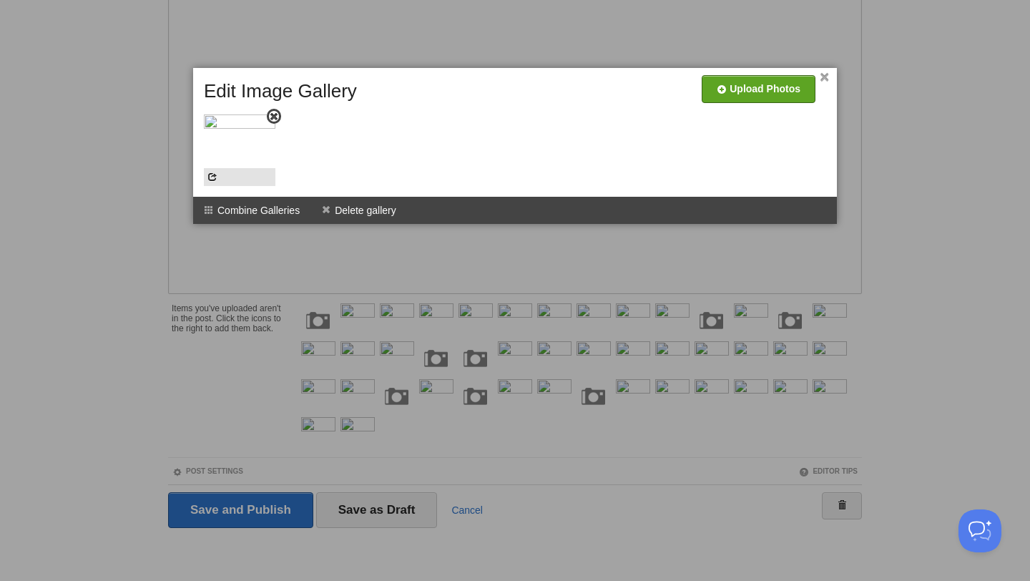
click at [248, 141] on img at bounding box center [240, 150] width 72 height 72
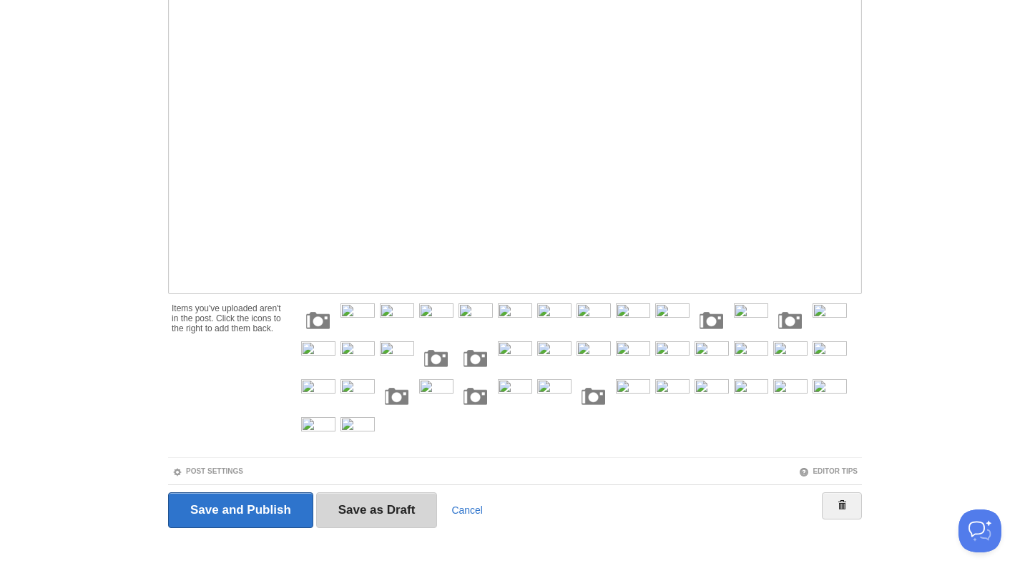
click at [383, 510] on input "Save as Draft" at bounding box center [377, 510] width 122 height 36
